Goal: Check status: Check status

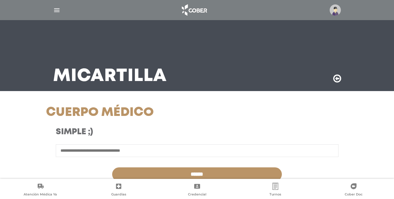
click at [201, 6] on img at bounding box center [194, 10] width 31 height 14
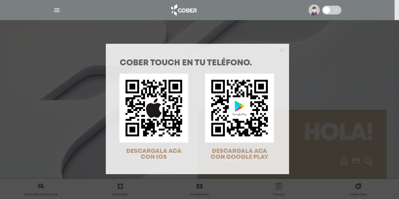
drag, startPoint x: 181, startPoint y: 8, endPoint x: 133, endPoint y: 10, distance: 48.5
click at [182, 8] on div "COBER TOUCH en tu teléfono. DESCARGALA ACA CON IOS DESCARGALA ACA CON GOOGLE PL…" at bounding box center [199, 99] width 399 height 199
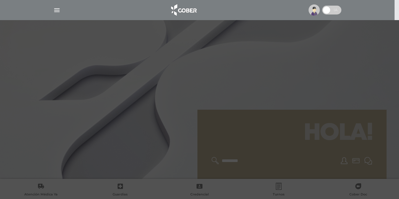
click at [56, 5] on div at bounding box center [197, 10] width 302 height 14
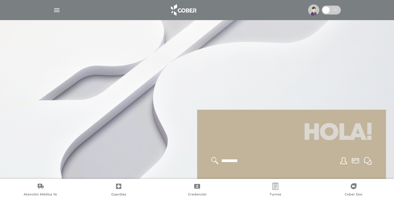
click at [53, 12] on img "button" at bounding box center [56, 9] width 7 height 7
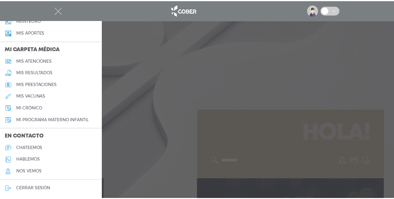
scroll to position [257, 0]
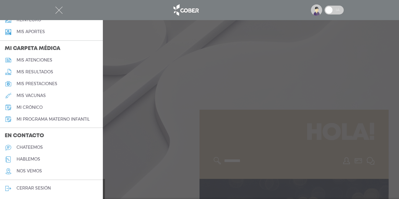
click at [159, 124] on div at bounding box center [199, 99] width 399 height 199
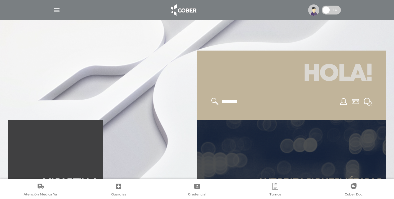
scroll to position [118, 0]
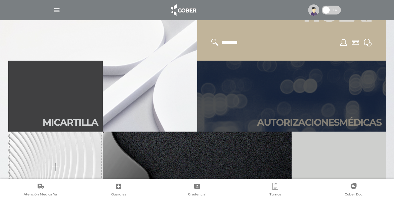
click at [298, 84] on link "Autori zaciones médicas" at bounding box center [291, 96] width 189 height 71
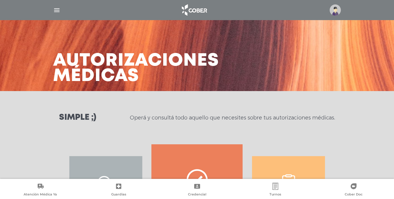
scroll to position [89, 0]
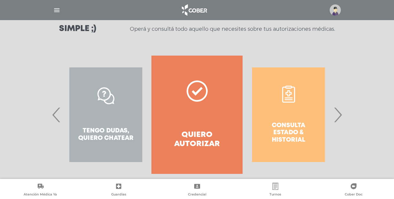
click at [284, 134] on div "Consulta estado & historial" at bounding box center [288, 115] width 91 height 118
click at [272, 112] on div "Consulta estado & historial Prácticas de autorización automática Tengo dudas, q…" at bounding box center [334, 115] width 913 height 118
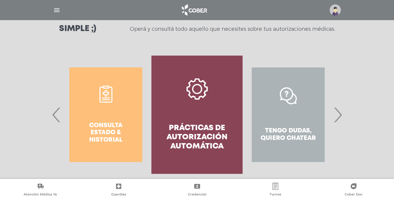
click at [123, 120] on div "Consulta estado & historial" at bounding box center [105, 115] width 91 height 118
click at [283, 125] on div "Tengo dudas, quiero chatear" at bounding box center [288, 115] width 91 height 118
click at [338, 116] on span "›" at bounding box center [338, 115] width 12 height 32
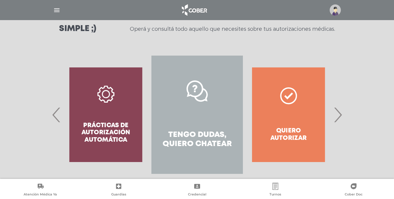
click at [252, 143] on div "Quiero autorizar" at bounding box center [288, 115] width 91 height 118
click at [307, 130] on div "Quiero autorizar" at bounding box center [288, 115] width 91 height 118
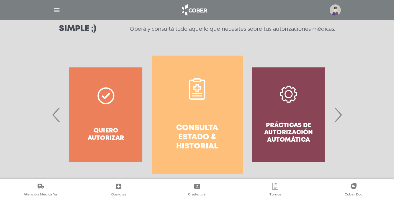
click at [212, 126] on h4 "Consulta estado & historial" at bounding box center [197, 137] width 70 height 28
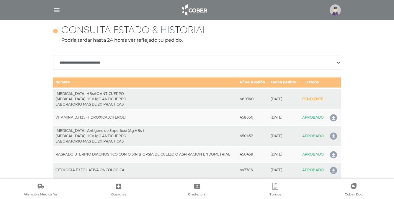
scroll to position [262, 0]
